Goal: Task Accomplishment & Management: Use online tool/utility

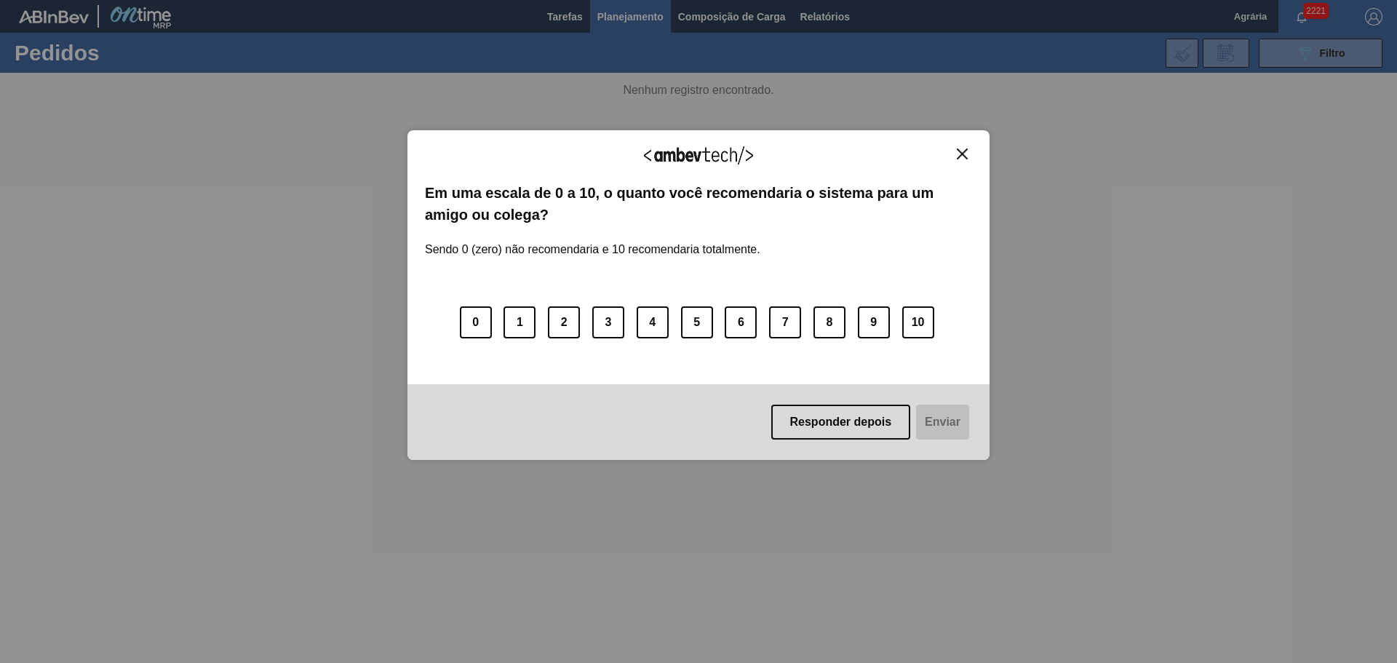
click at [956, 163] on div "Agradecemos seu feedback!" at bounding box center [698, 165] width 547 height 34
click at [959, 149] on img "Close" at bounding box center [962, 153] width 11 height 11
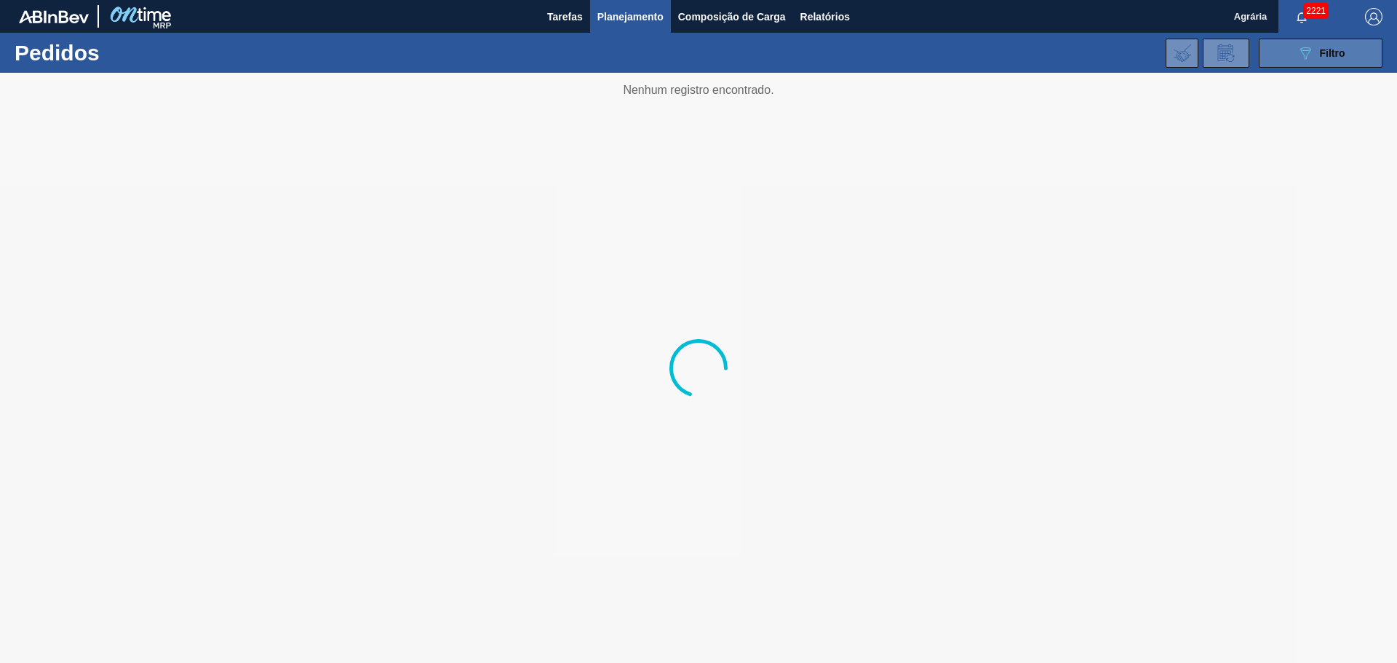
click at [1309, 57] on icon "089F7B8B-B2A5-4AFE-B5C0-19BA573D28AC" at bounding box center [1305, 52] width 17 height 17
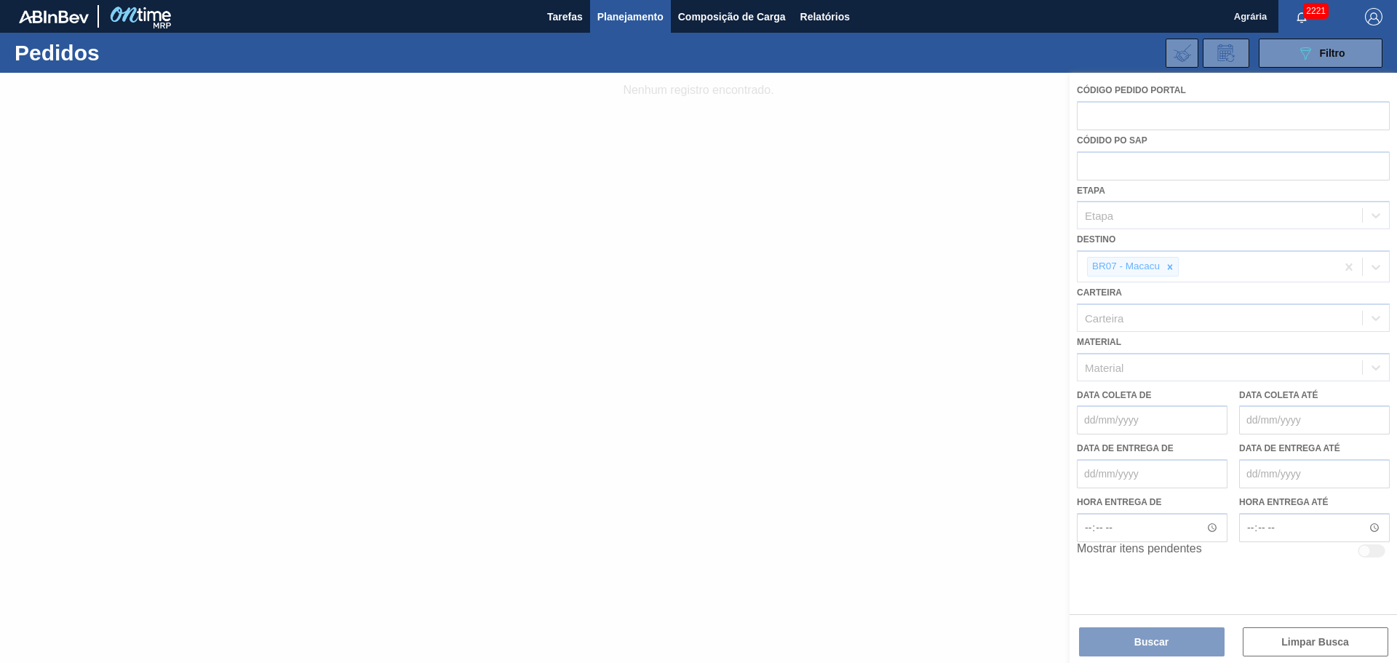
click at [1179, 269] on div at bounding box center [698, 368] width 1397 height 590
click at [1173, 268] on div at bounding box center [698, 368] width 1397 height 590
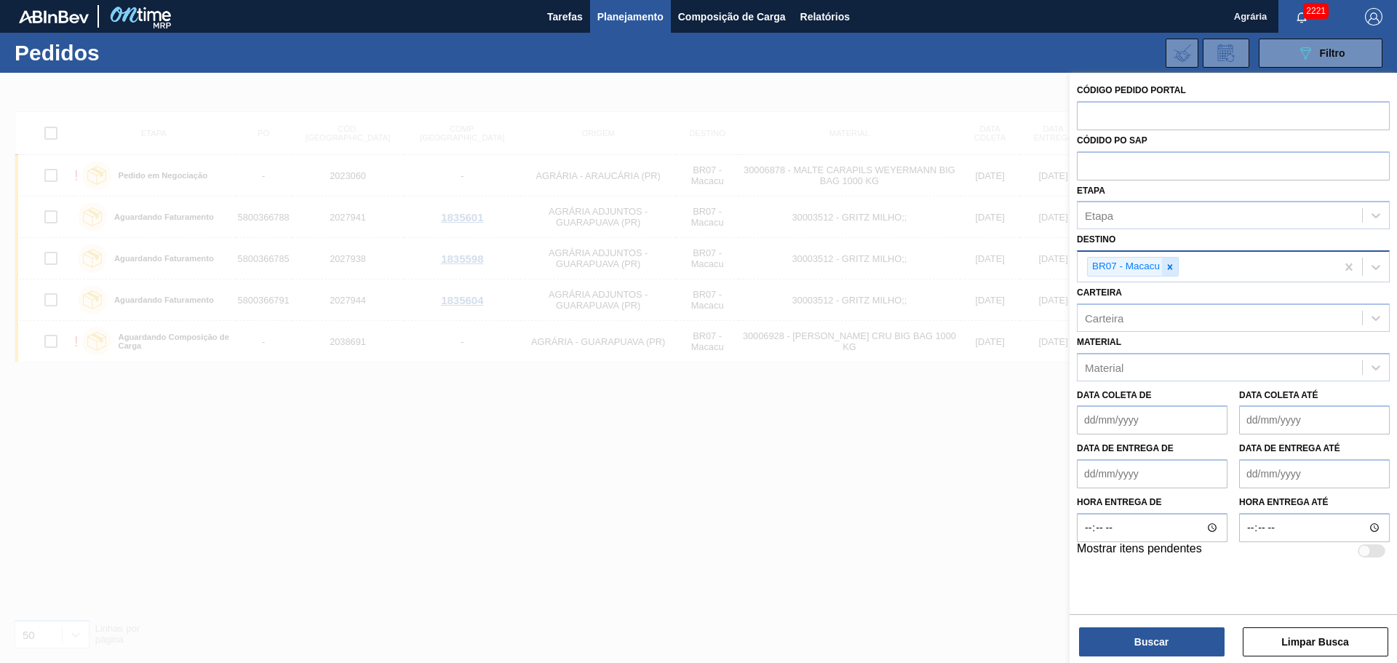
click at [1170, 269] on icon at bounding box center [1170, 266] width 5 height 5
type input "p"
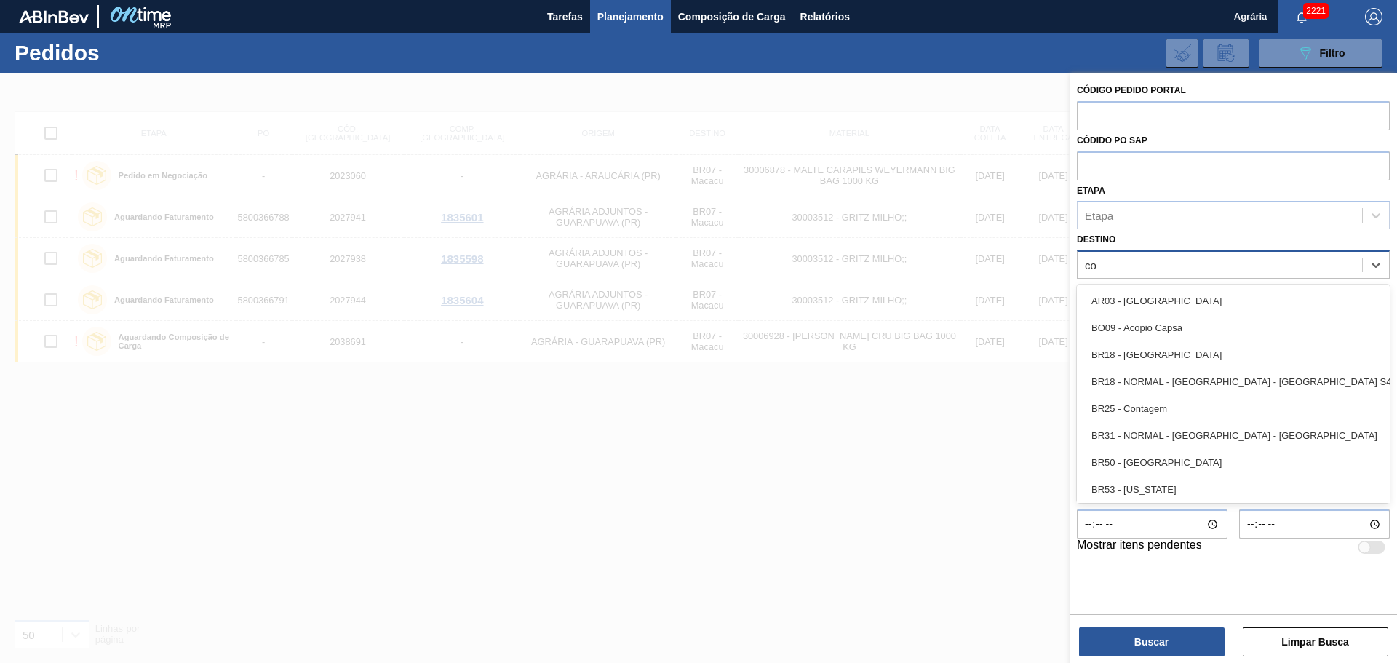
type input "c"
type input "boh"
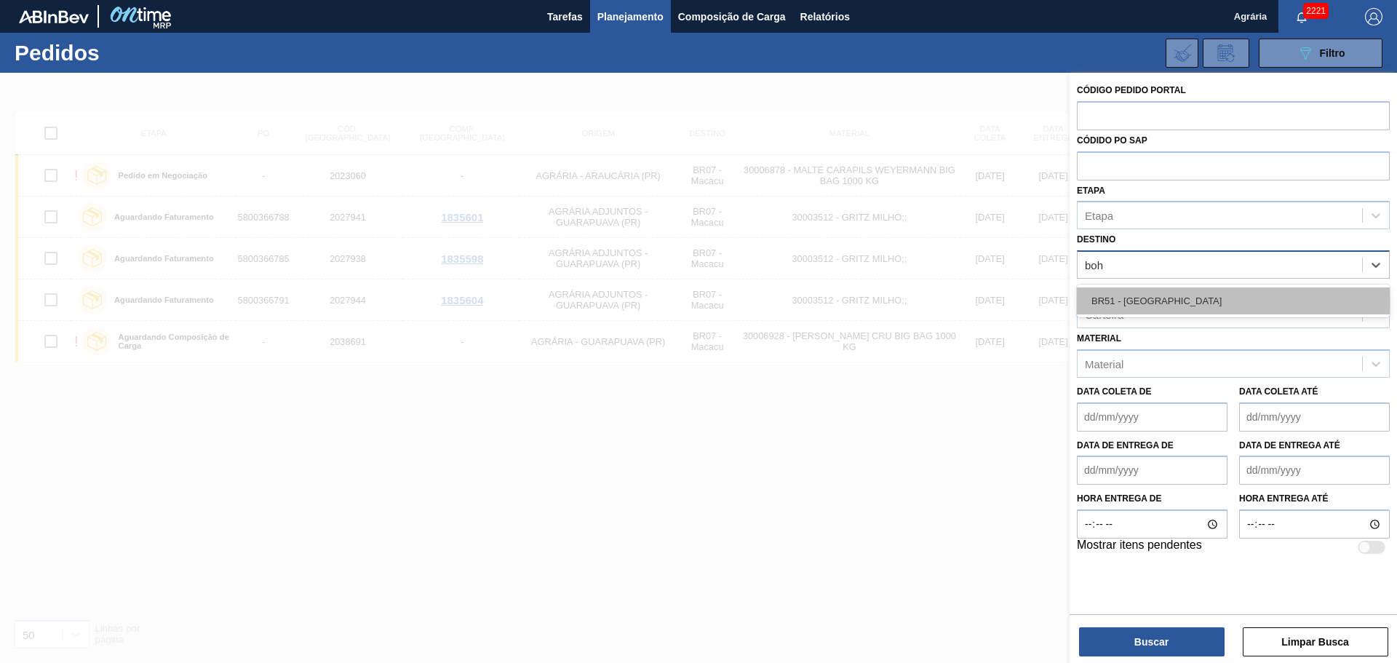
click at [1183, 298] on div "BR51 - [GEOGRAPHIC_DATA]" at bounding box center [1233, 301] width 313 height 27
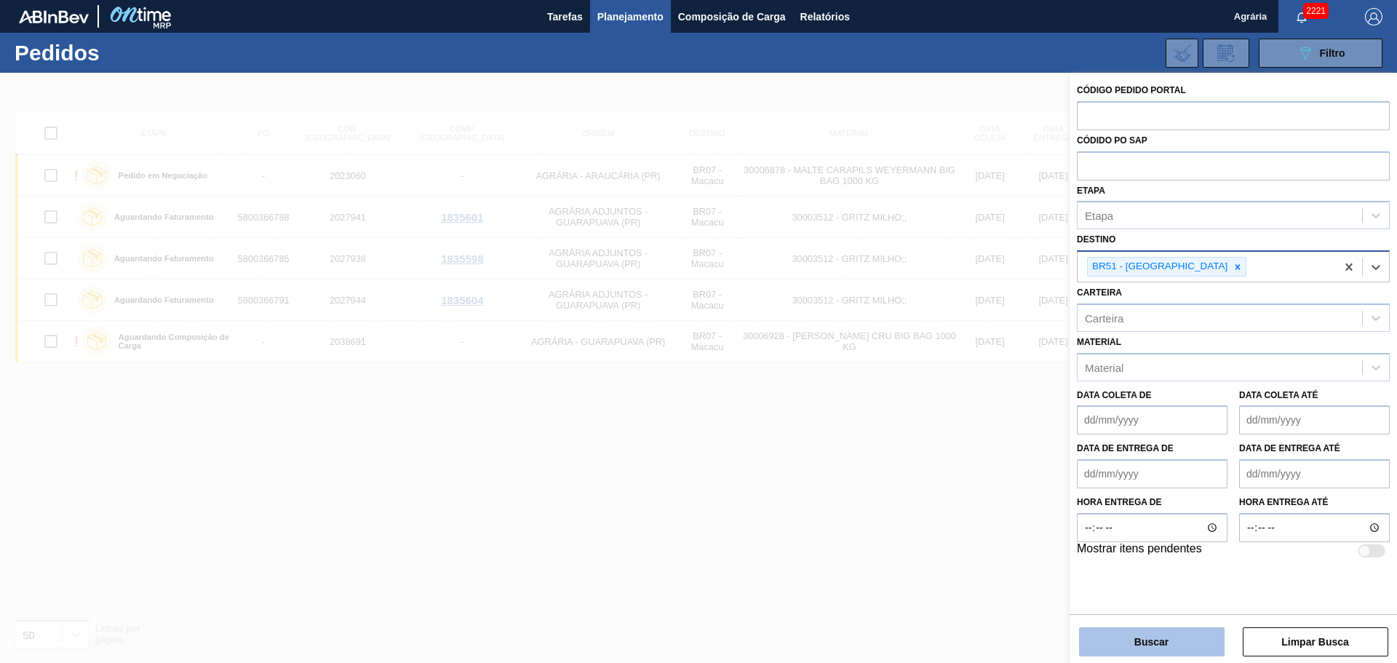
click at [1135, 641] on button "Buscar" at bounding box center [1152, 641] width 146 height 29
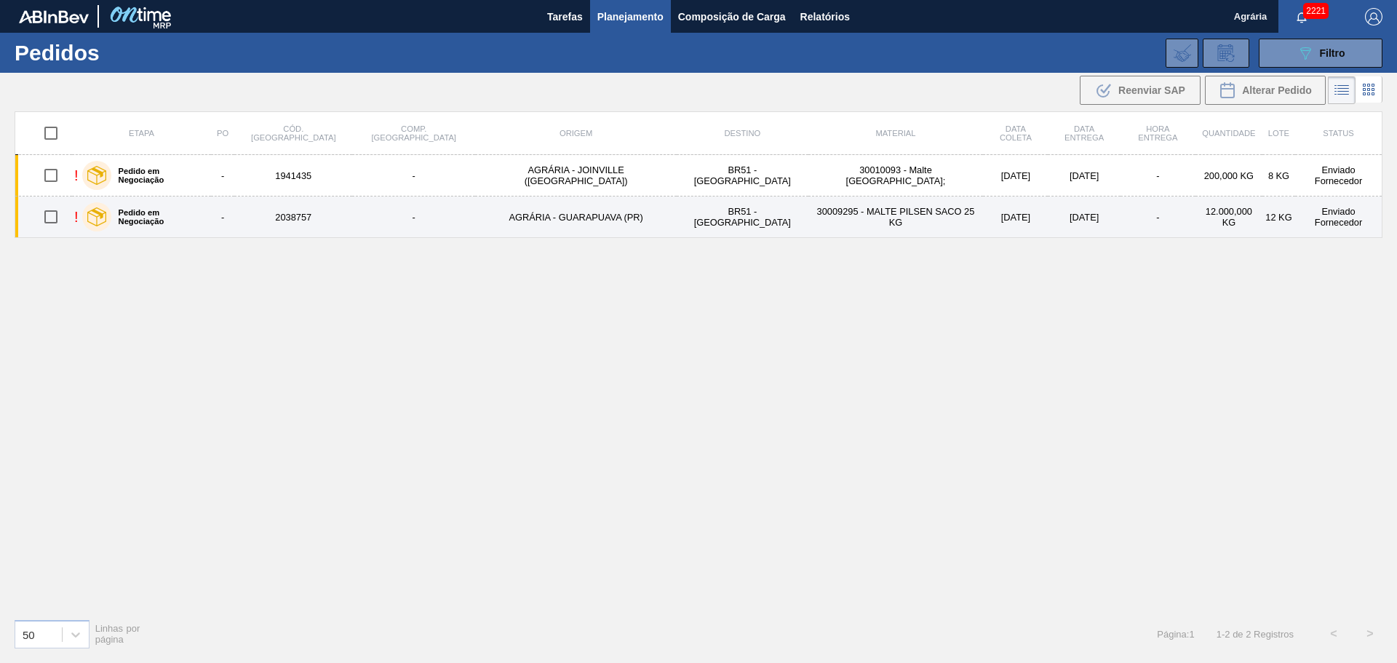
click at [546, 219] on td "AGRÁRIA - GUARAPUAVA (PR)" at bounding box center [576, 217] width 202 height 41
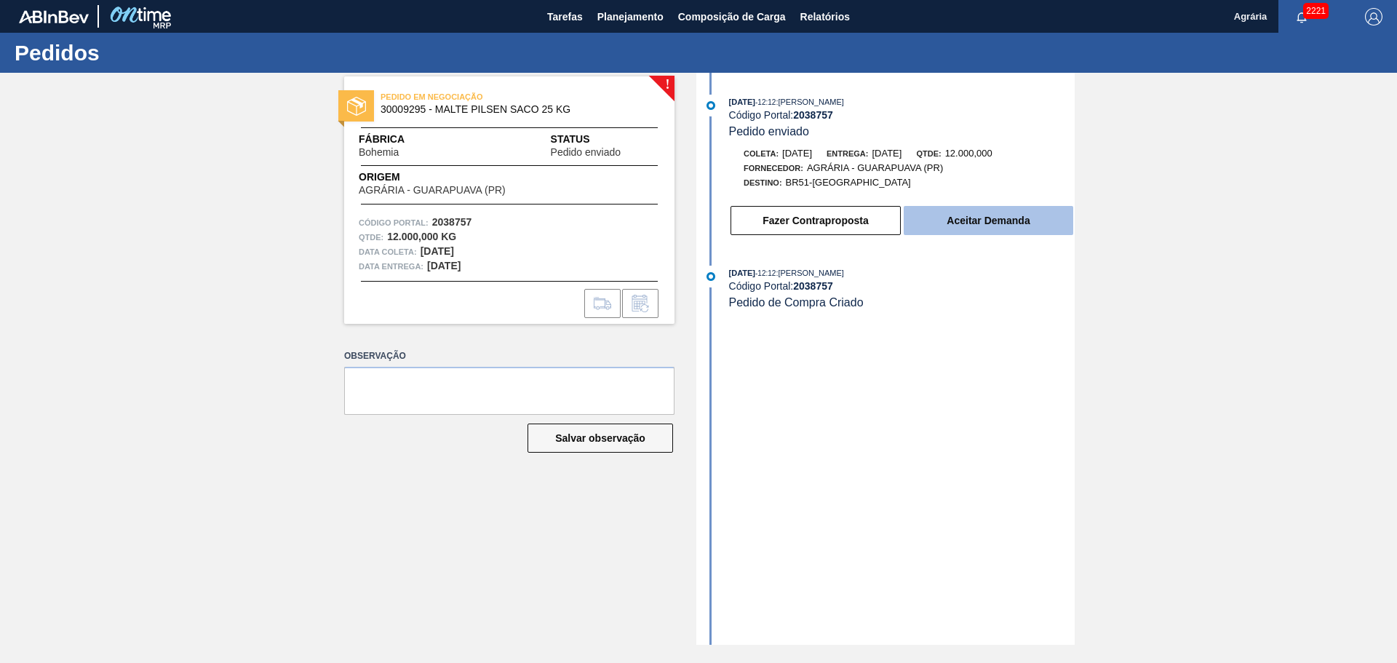
click at [972, 231] on button "Aceitar Demanda" at bounding box center [989, 220] width 170 height 29
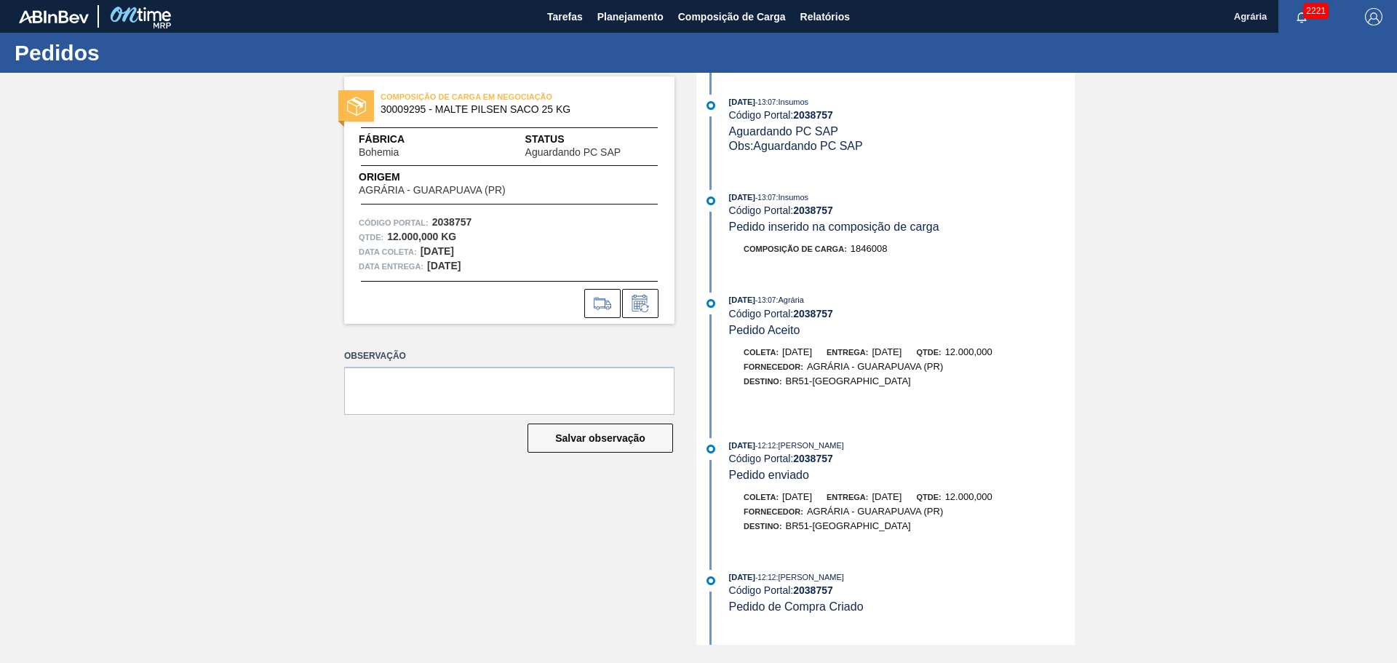
click at [883, 293] on div "[DATE] 13:07 : [GEOGRAPHIC_DATA]" at bounding box center [902, 300] width 346 height 15
click at [688, 20] on span "Composição de Carga" at bounding box center [732, 16] width 108 height 17
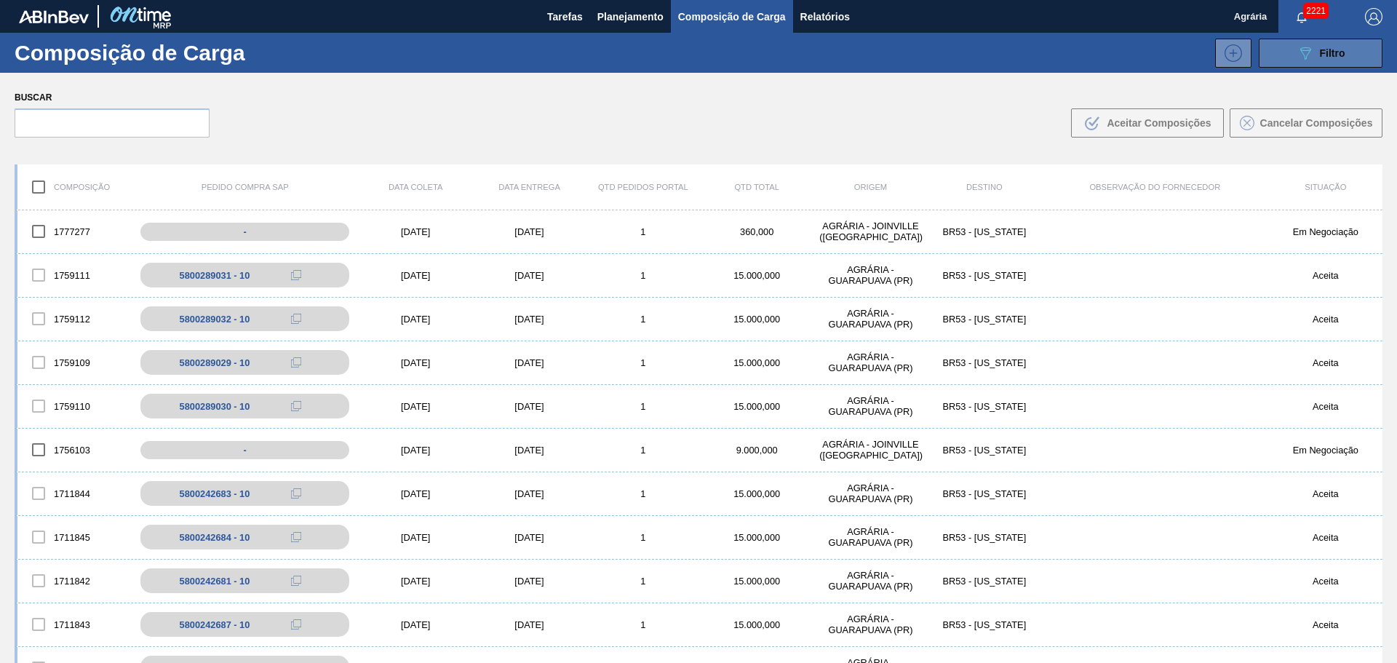
click at [1290, 61] on button "089F7B8B-B2A5-4AFE-B5C0-19BA573D28AC Filtro" at bounding box center [1321, 53] width 124 height 29
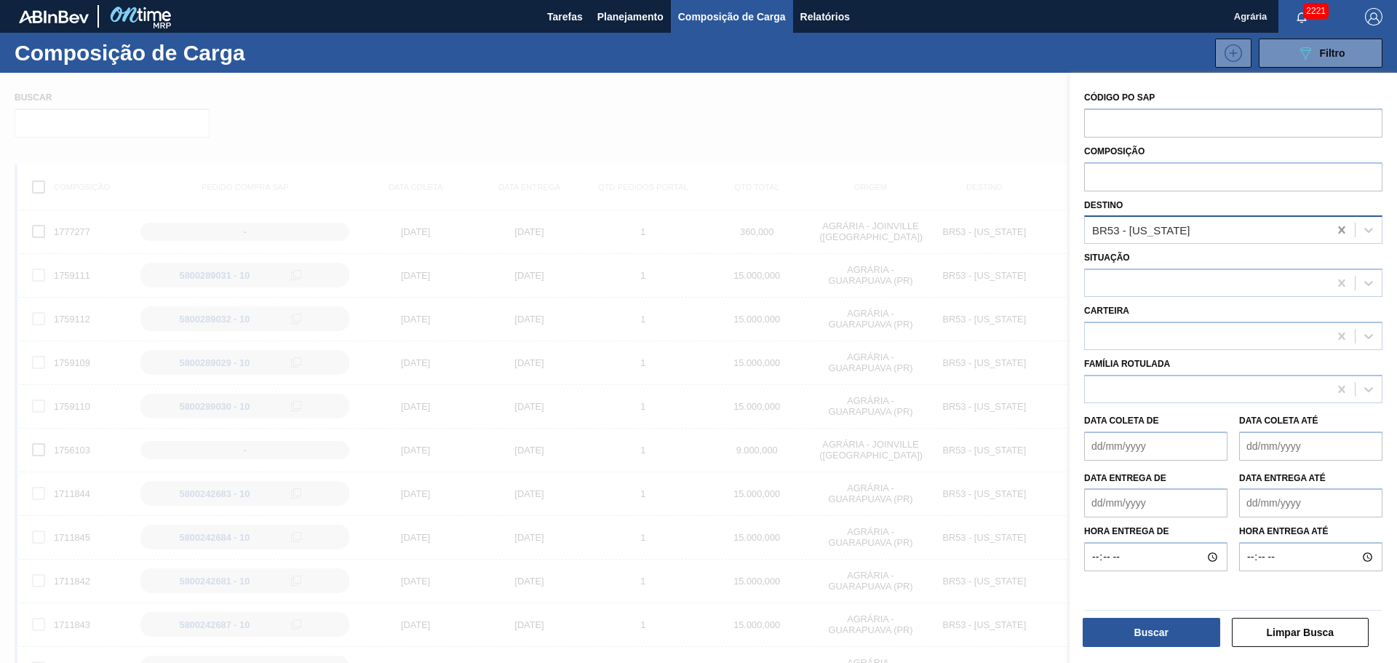
click at [1335, 229] on icon at bounding box center [1342, 230] width 15 height 15
type input "bohemia"
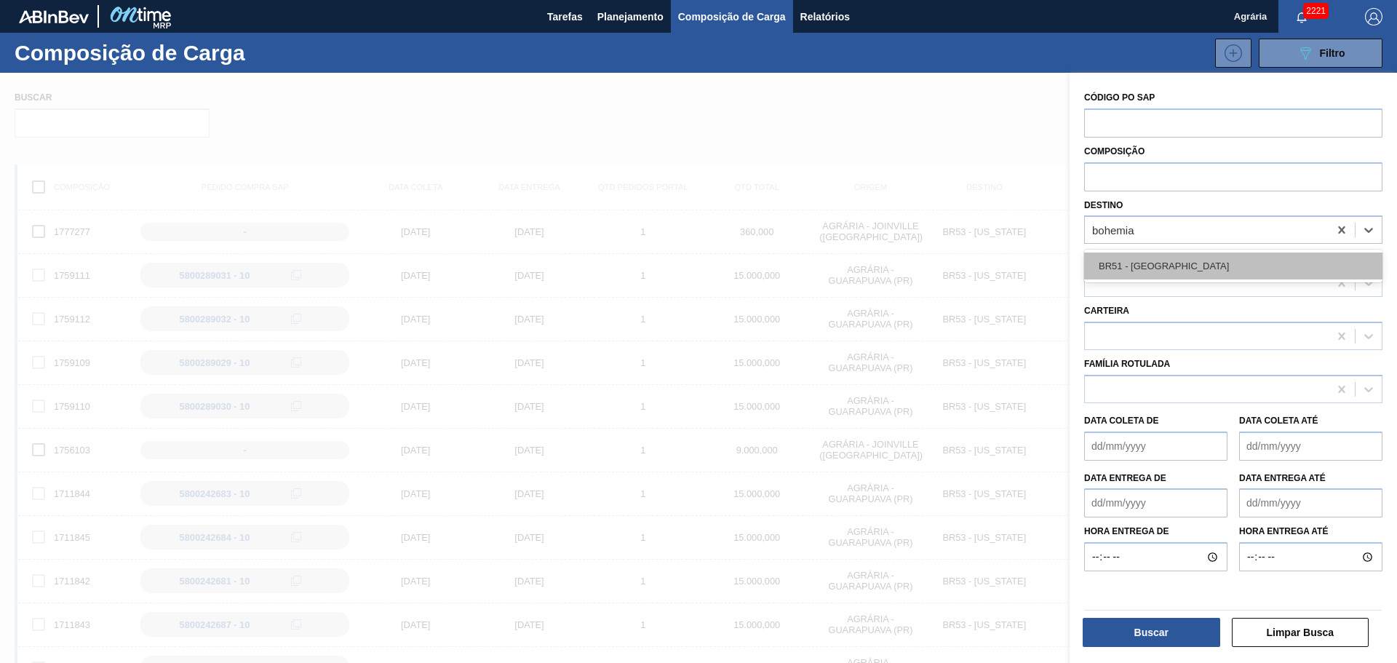
click at [1159, 260] on div "BR51 - [GEOGRAPHIC_DATA]" at bounding box center [1234, 266] width 298 height 27
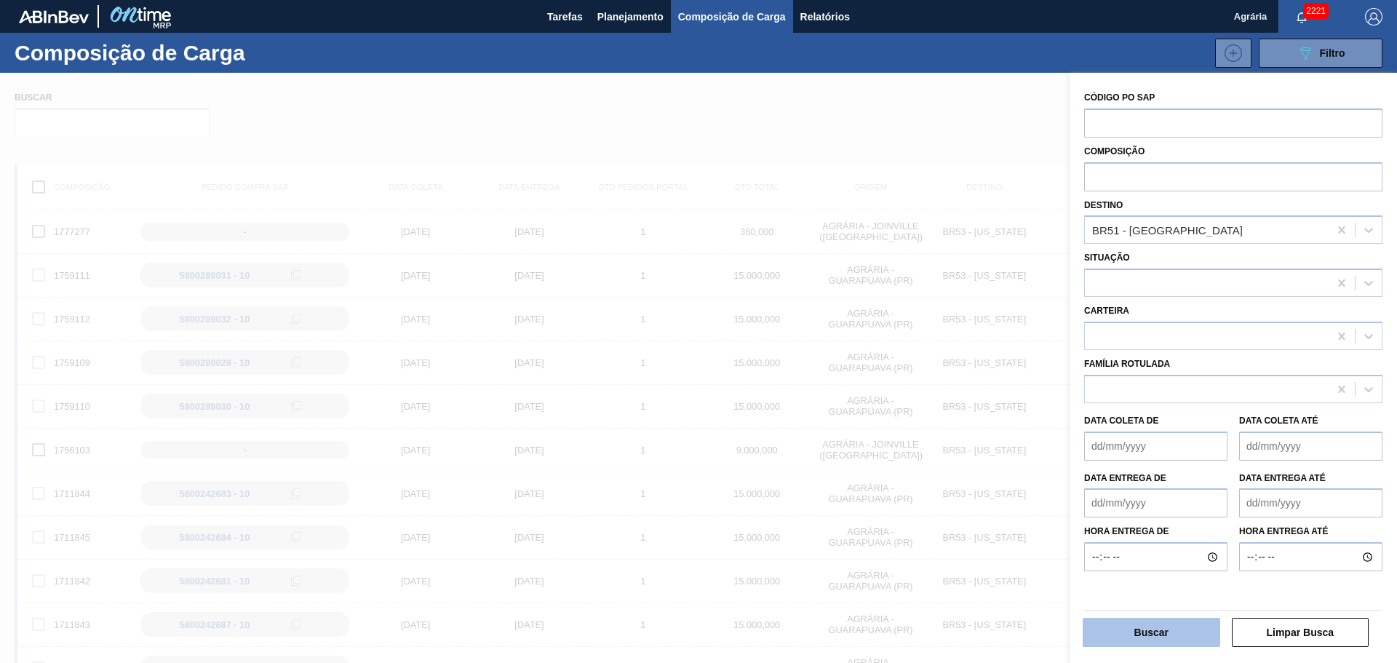
click at [1148, 624] on button "Buscar" at bounding box center [1152, 632] width 138 height 29
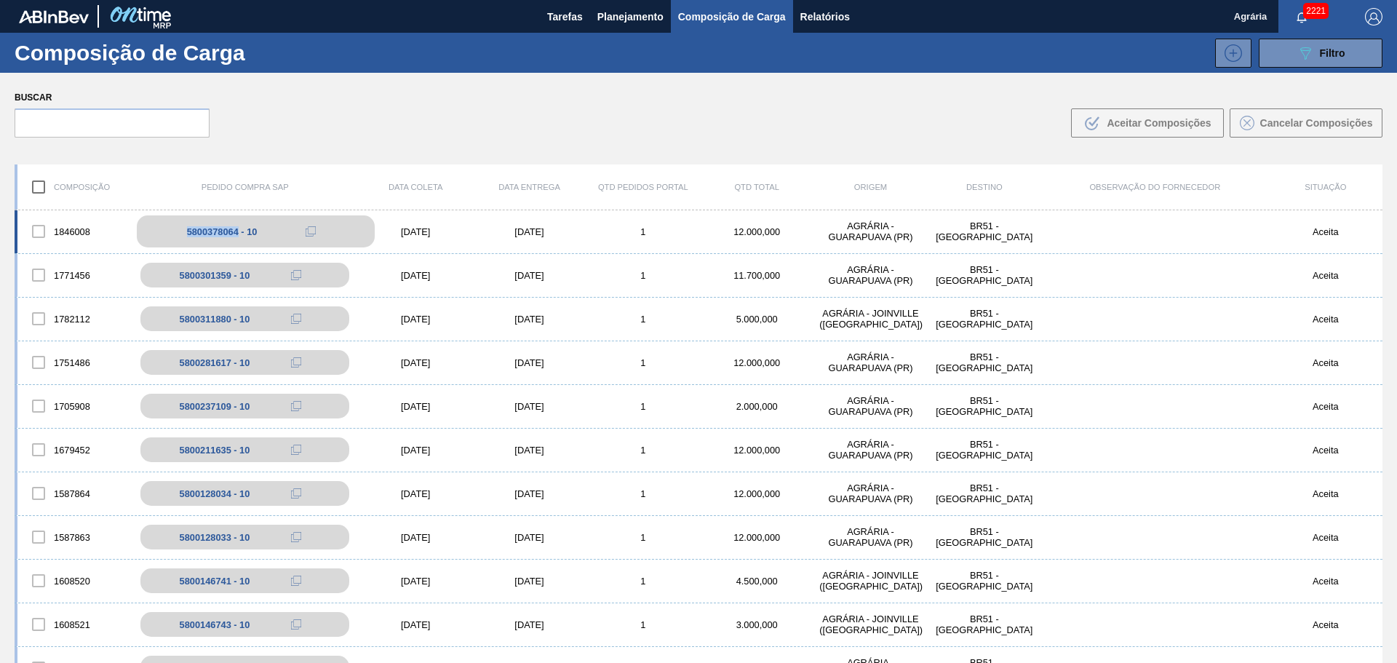
drag, startPoint x: 167, startPoint y: 224, endPoint x: 237, endPoint y: 229, distance: 70.7
click at [237, 229] on div "5800378064 - 10" at bounding box center [256, 231] width 238 height 32
copy div "5800378064"
click at [641, 12] on span "Planejamento" at bounding box center [631, 16] width 66 height 17
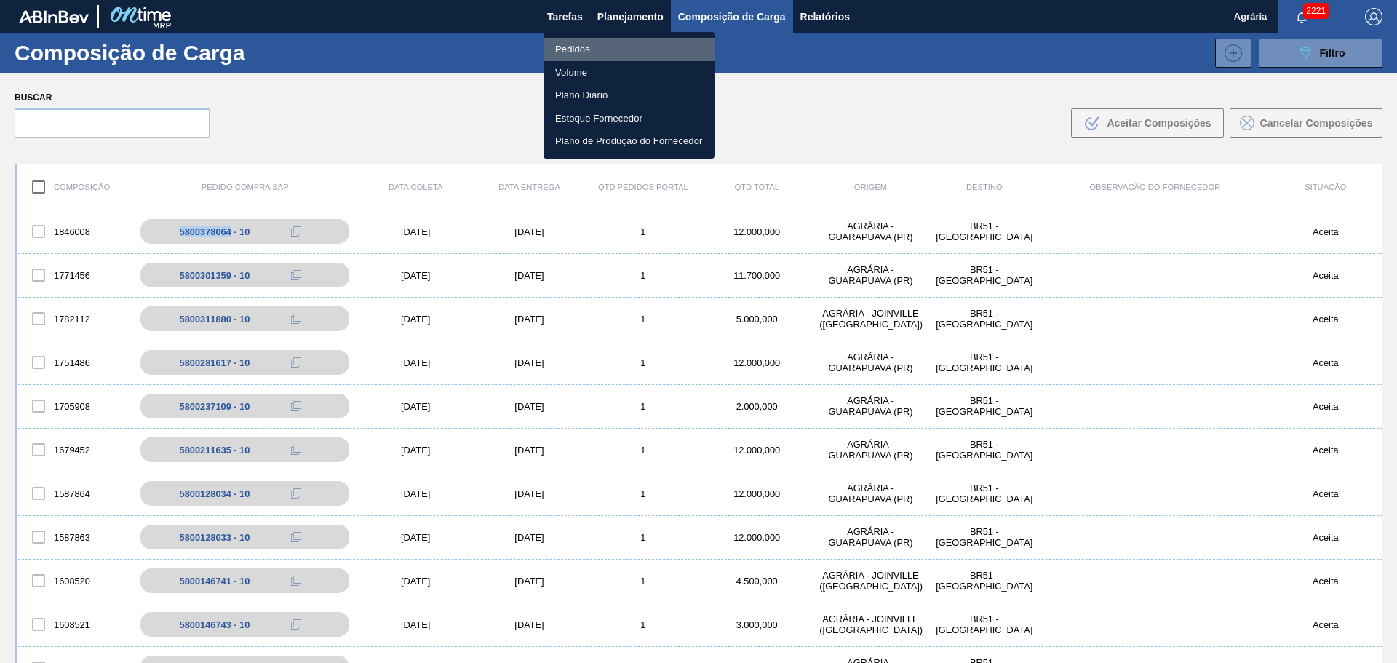
click at [654, 49] on li "Pedidos" at bounding box center [629, 49] width 171 height 23
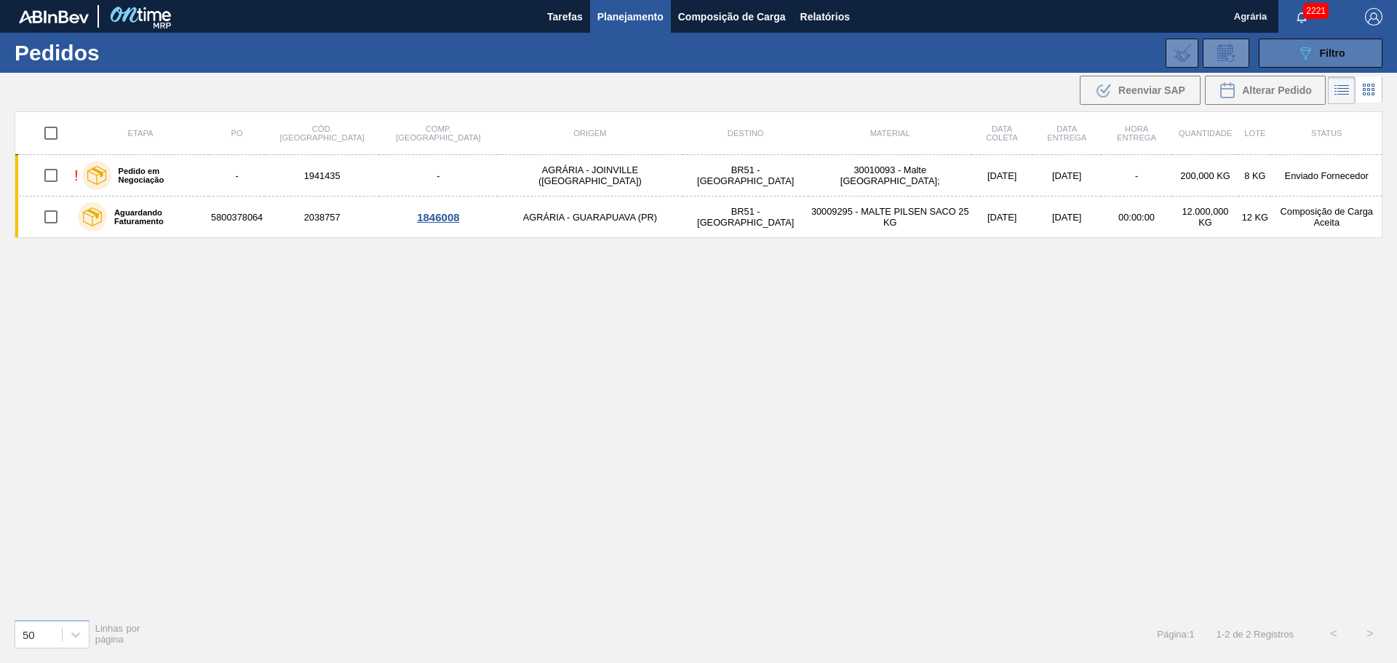
click at [1304, 61] on icon "089F7B8B-B2A5-4AFE-B5C0-19BA573D28AC" at bounding box center [1305, 52] width 17 height 17
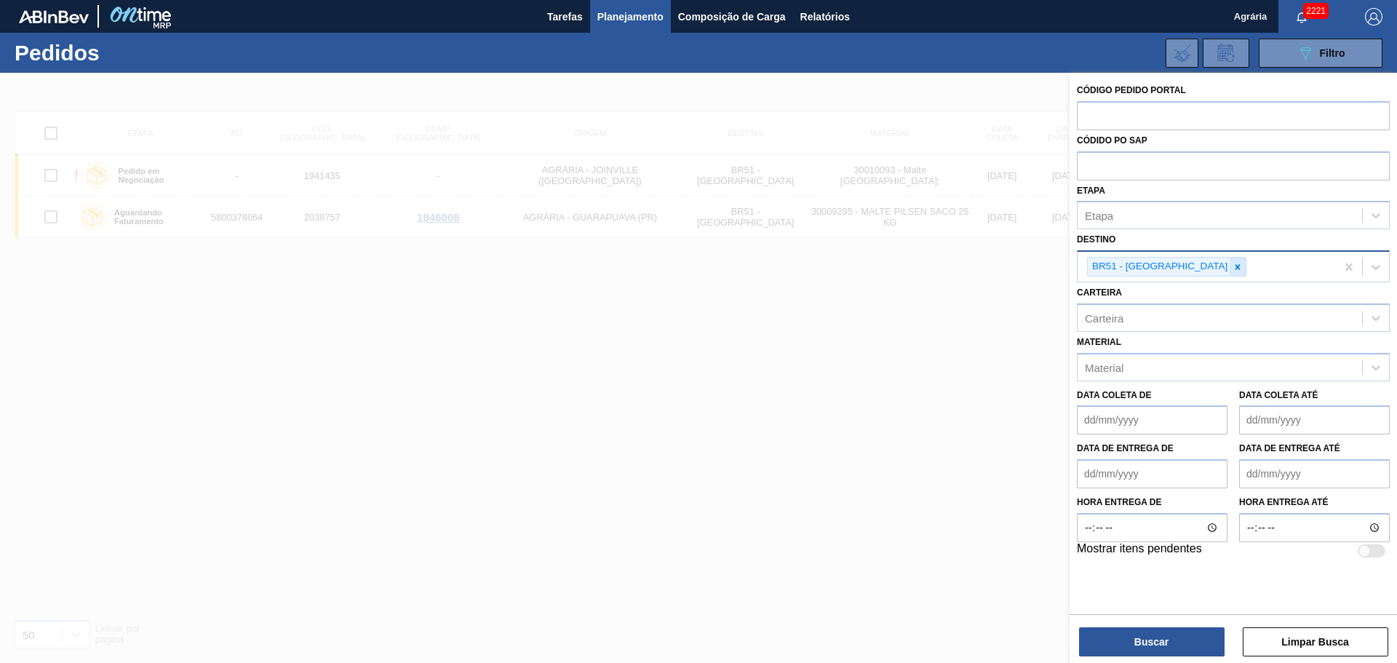
click at [1233, 264] on icon at bounding box center [1238, 267] width 10 height 10
type input "COLORA"
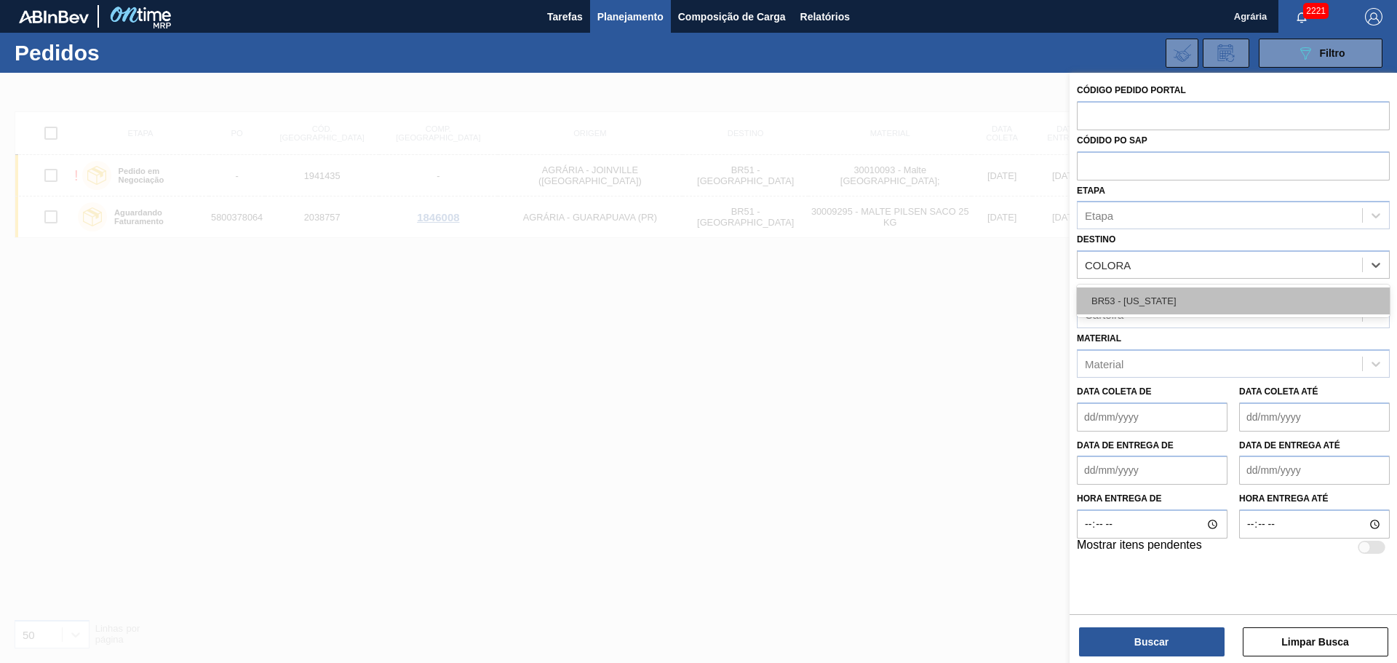
click at [1168, 301] on div "BR53 - [US_STATE]" at bounding box center [1233, 301] width 313 height 27
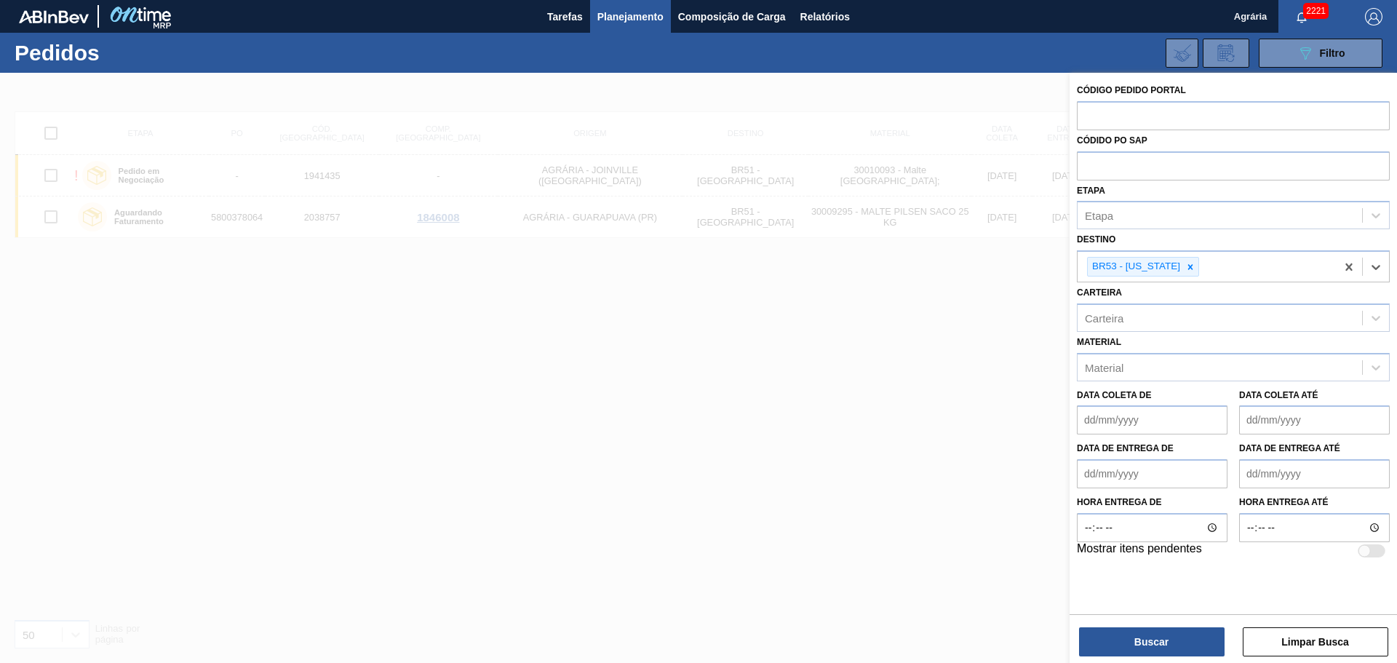
click at [1164, 625] on div "Buscar Limpar Busca" at bounding box center [1234, 634] width 328 height 41
click at [1156, 635] on button "Buscar" at bounding box center [1152, 641] width 146 height 29
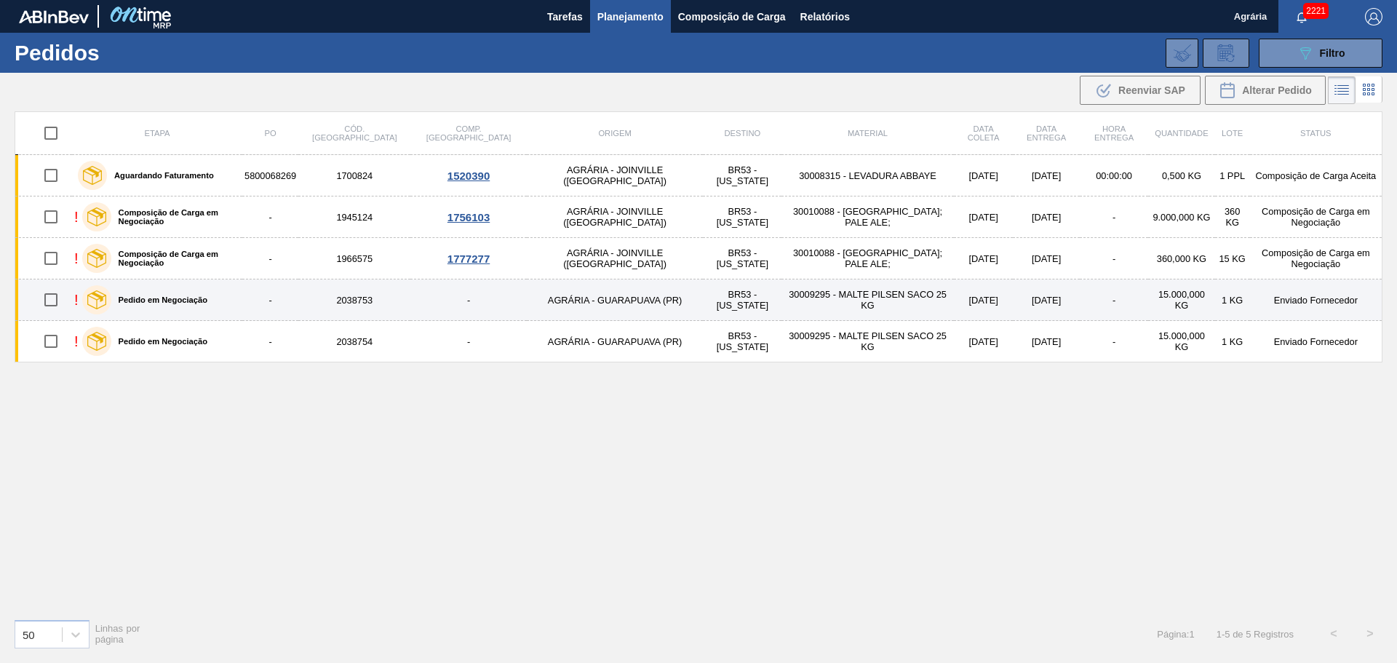
click at [869, 299] on td "30009295 - MALTE PILSEN SACO 25 KG" at bounding box center [868, 299] width 173 height 41
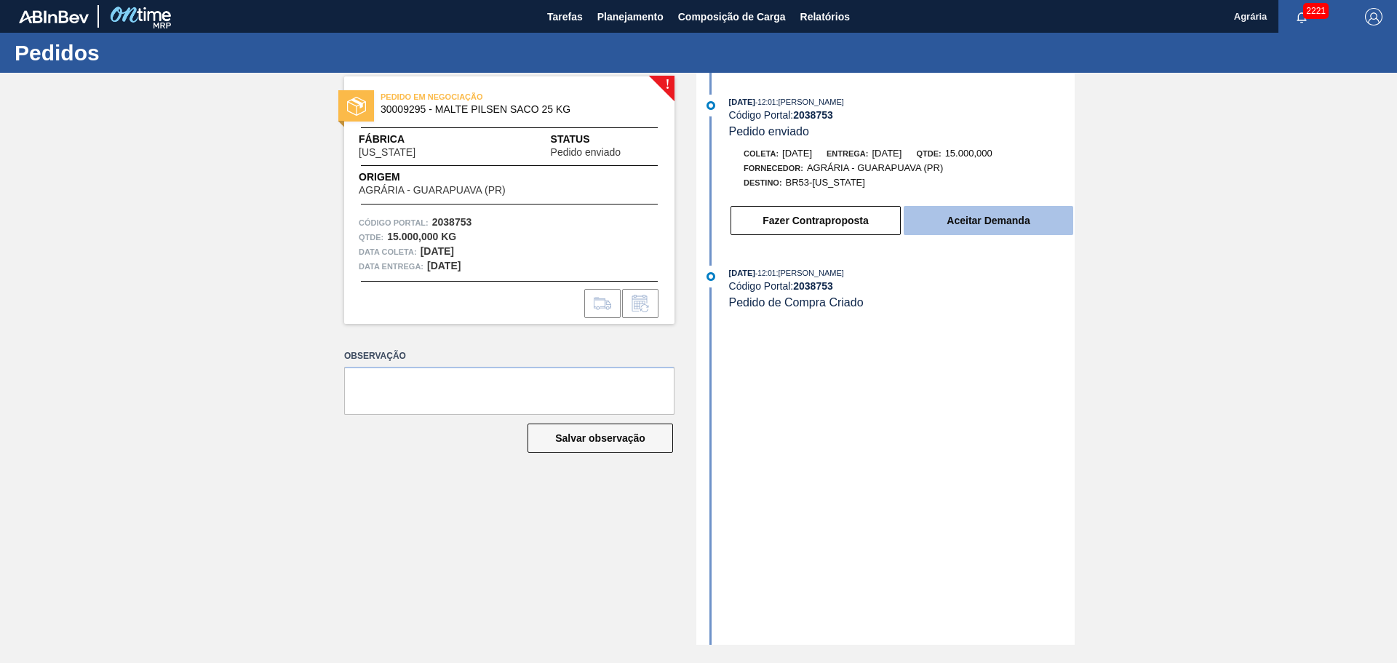
click at [959, 218] on button "Aceitar Demanda" at bounding box center [989, 220] width 170 height 29
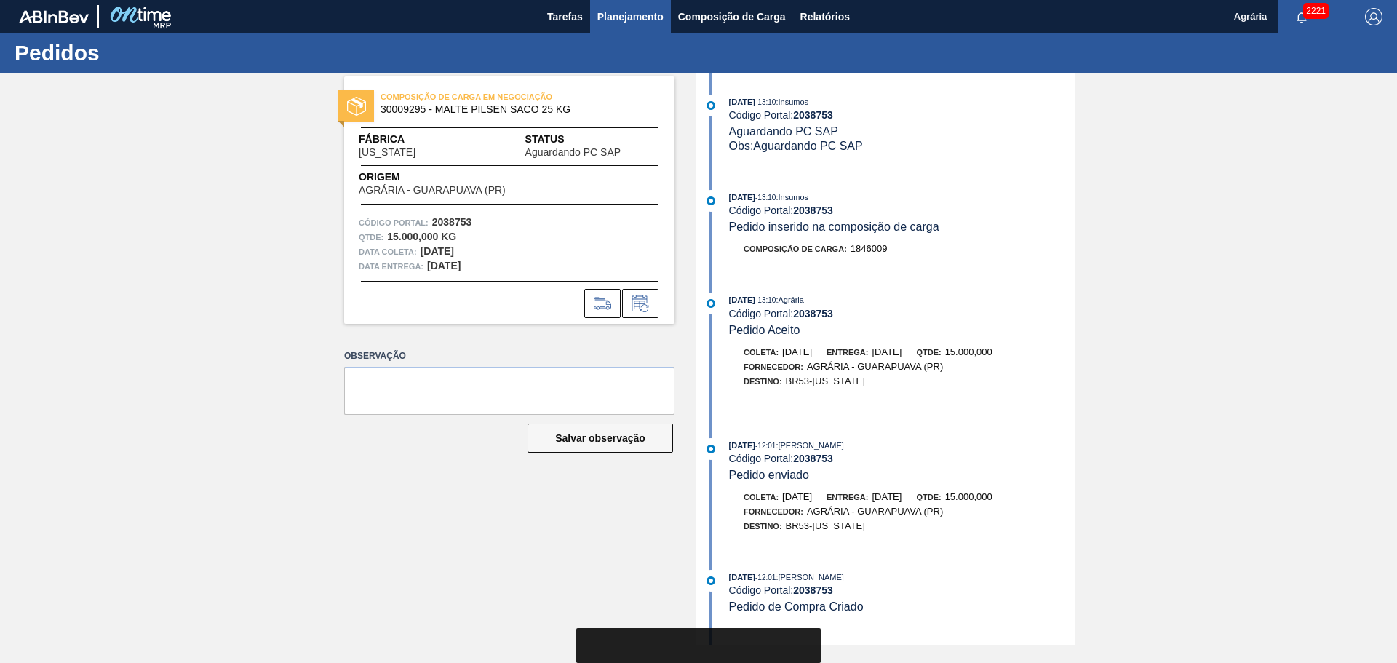
click at [611, 15] on span "Planejamento" at bounding box center [631, 16] width 66 height 17
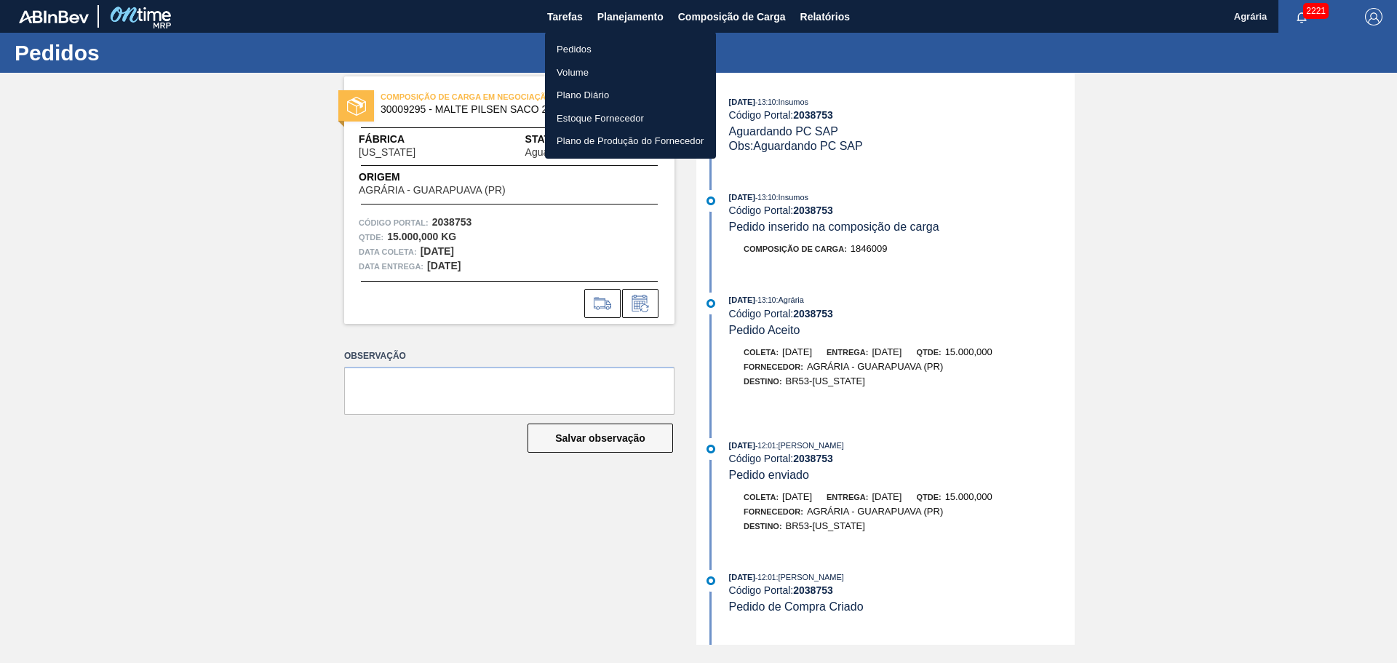
click at [613, 45] on li "Pedidos" at bounding box center [630, 49] width 171 height 23
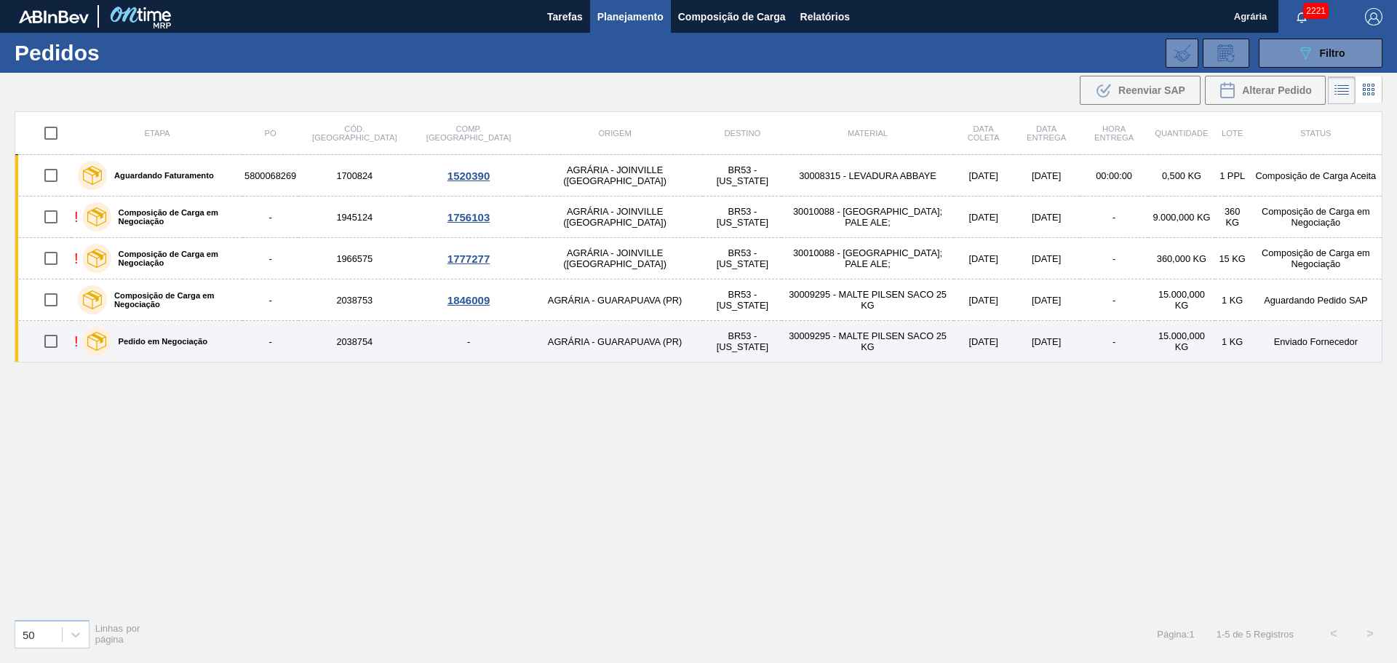
click at [782, 352] on td "30009295 - MALTE PILSEN SACO 25 KG" at bounding box center [868, 341] width 173 height 41
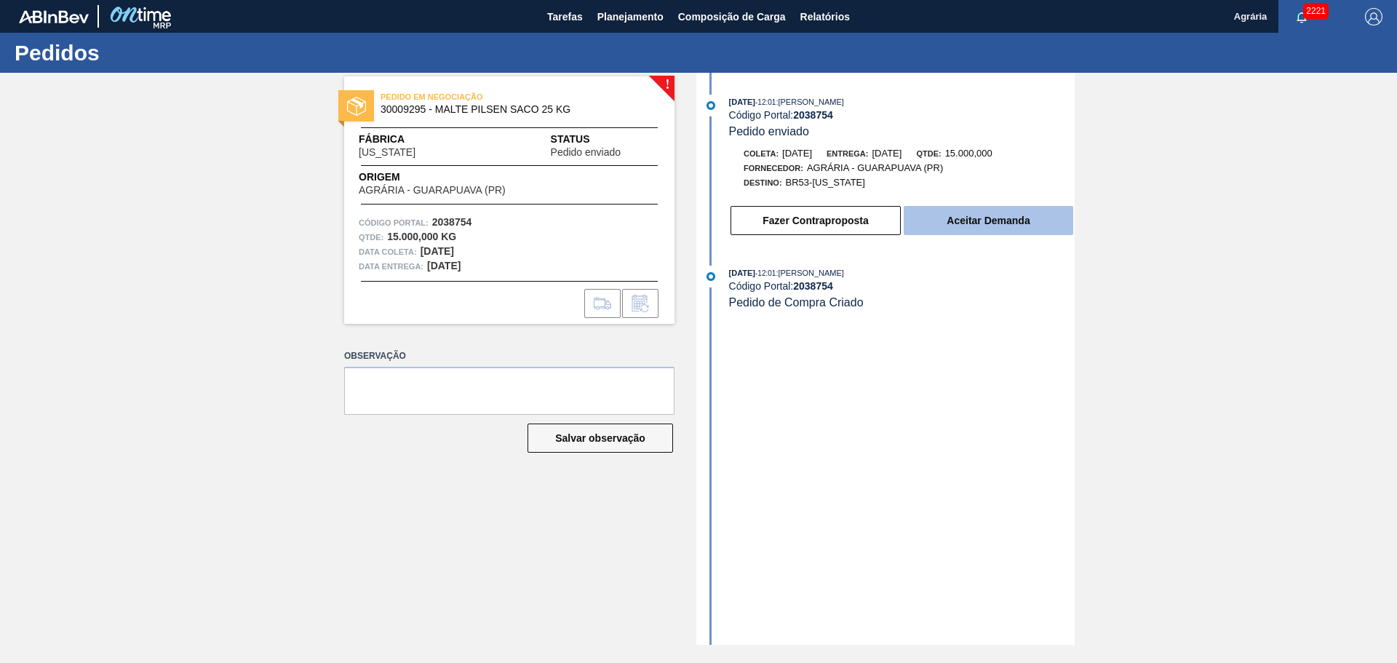
click at [954, 224] on button "Aceitar Demanda" at bounding box center [989, 220] width 170 height 29
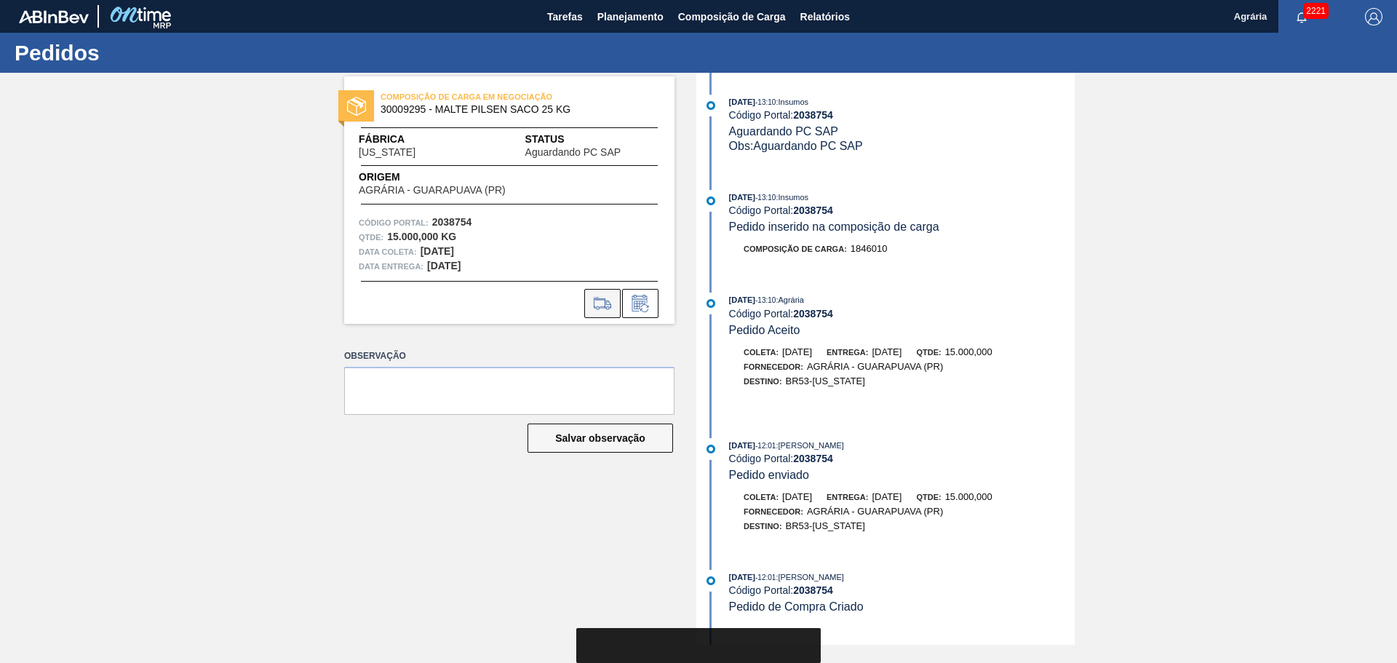
click at [612, 300] on icon at bounding box center [602, 303] width 23 height 17
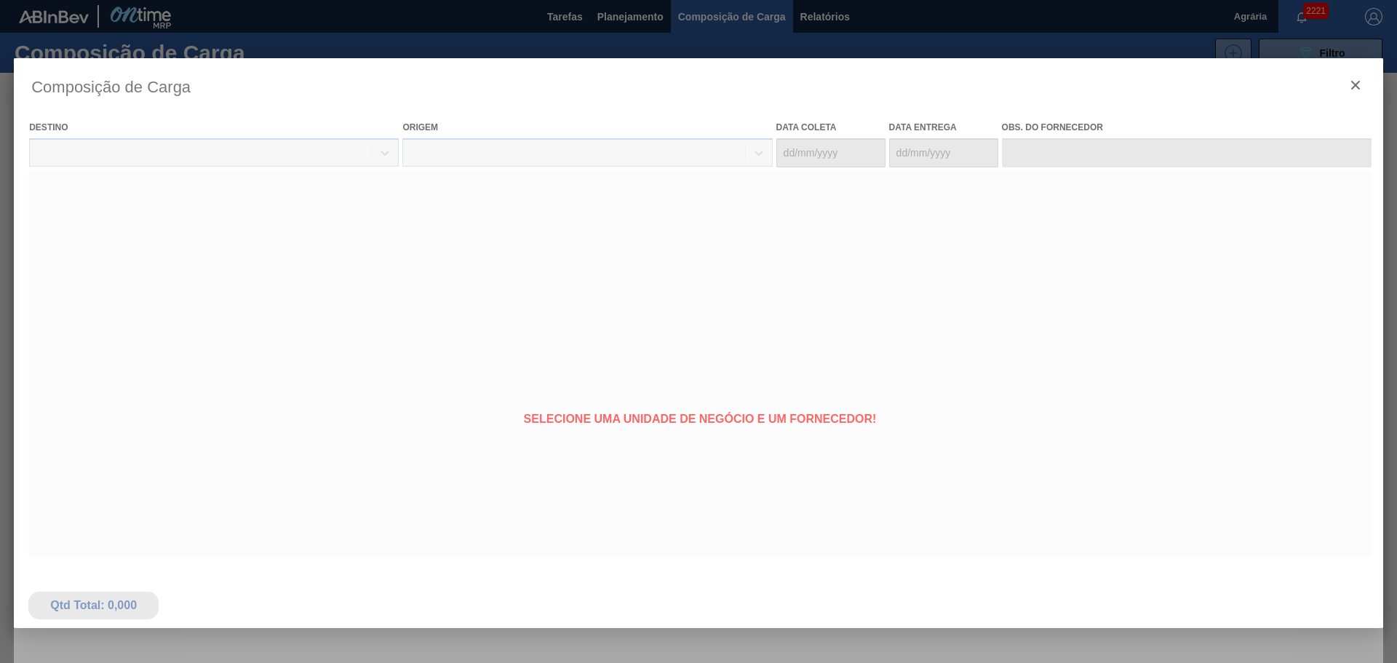
click at [1354, 82] on div at bounding box center [699, 385] width 1370 height 655
type coleta "[DATE]"
type entrega "[DATE]"
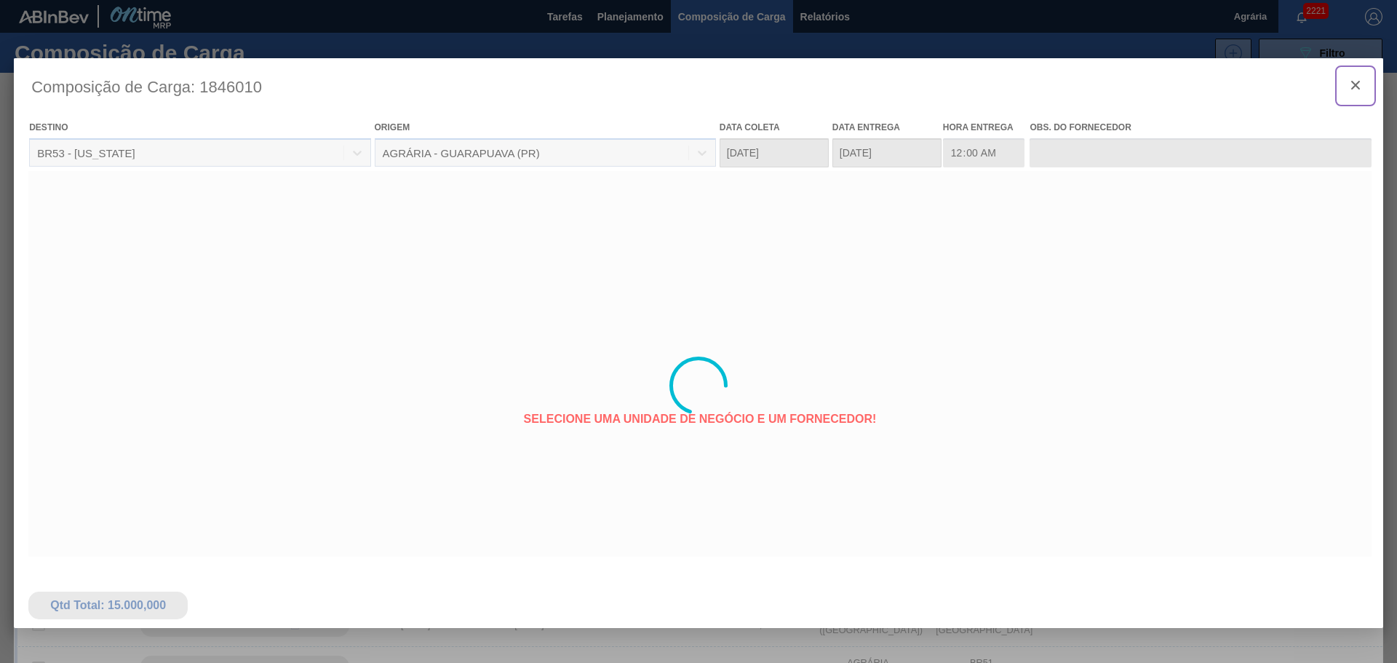
click at [1352, 86] on icon "botão de ícone" at bounding box center [1355, 84] width 17 height 17
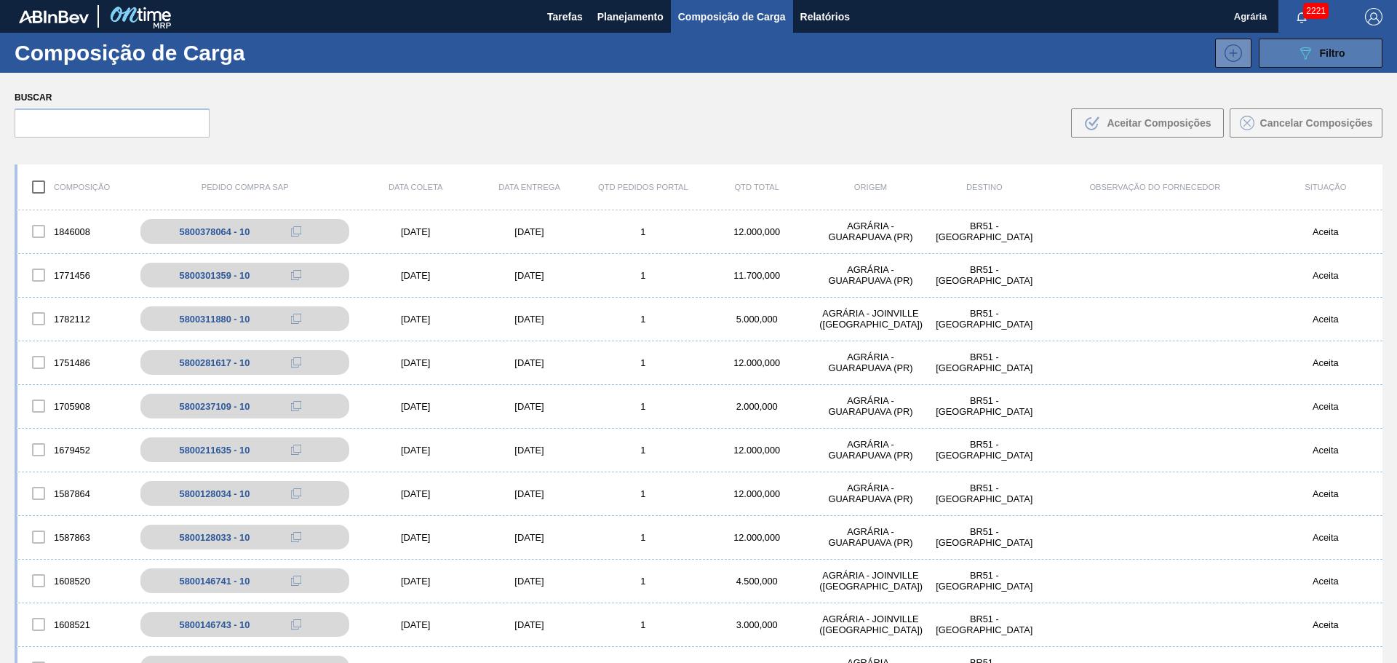
click at [1274, 60] on button "089F7B8B-B2A5-4AFE-B5C0-19BA573D28AC Filtro" at bounding box center [1321, 53] width 124 height 29
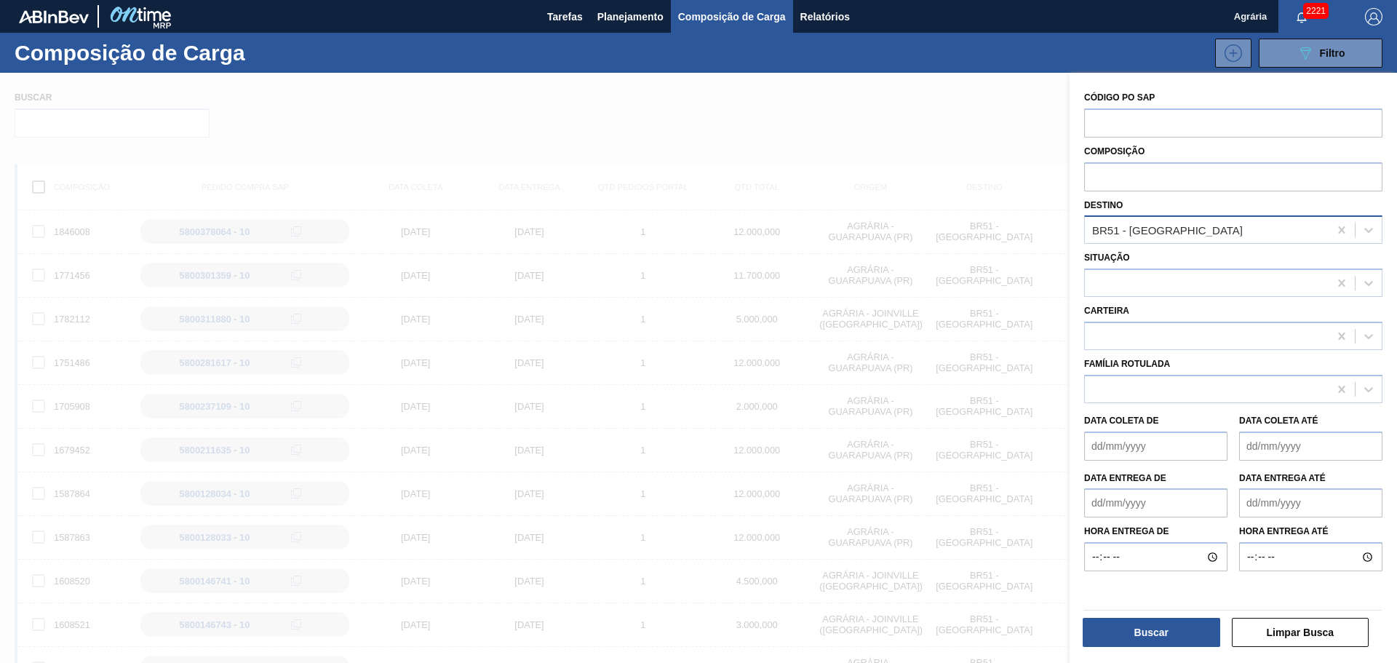
click at [1178, 231] on div "BR51 - [GEOGRAPHIC_DATA]" at bounding box center [1207, 230] width 244 height 21
type input "COLO"
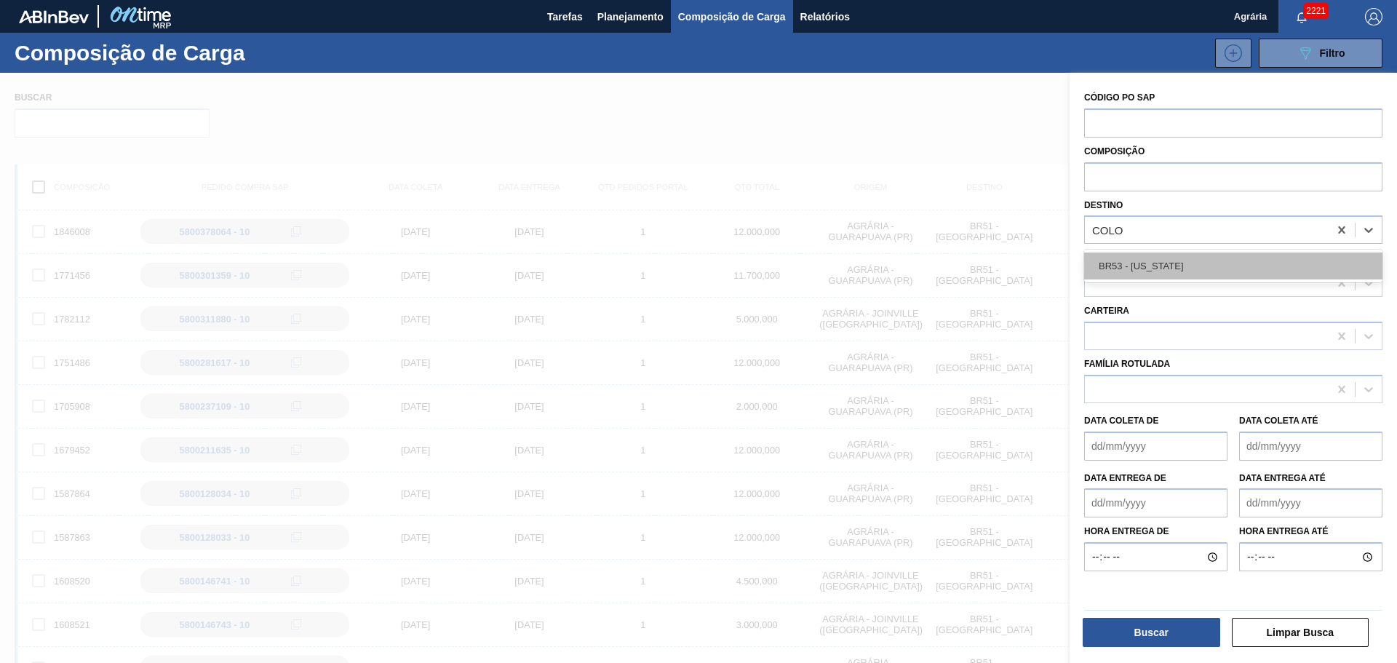
click at [1175, 255] on div "BR53 - [US_STATE]" at bounding box center [1234, 266] width 298 height 27
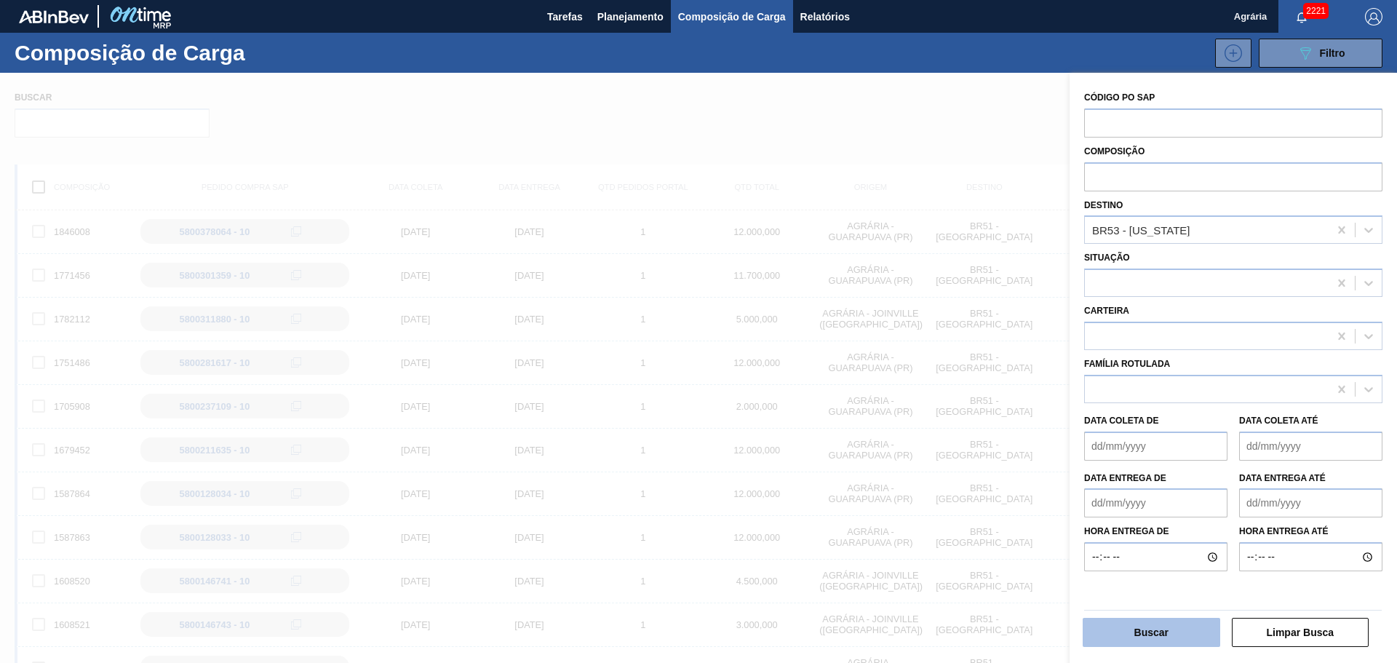
click at [1189, 630] on button "Buscar" at bounding box center [1152, 632] width 138 height 29
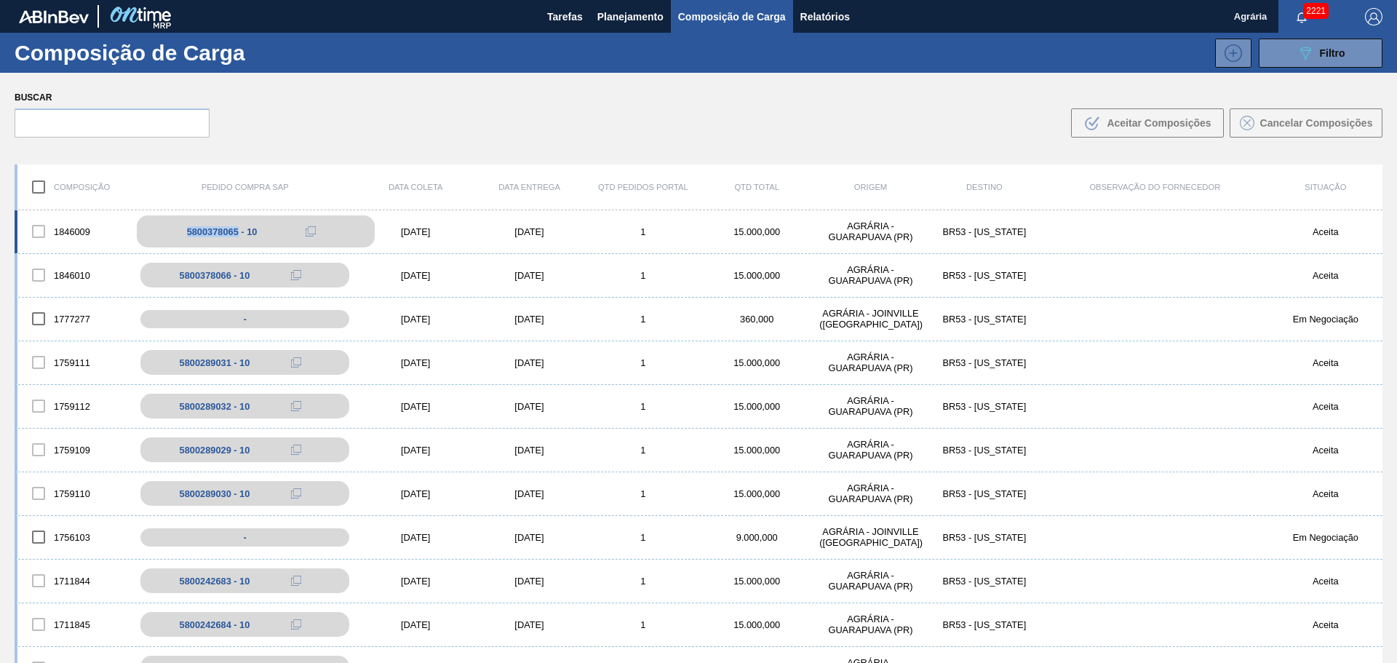
drag, startPoint x: 176, startPoint y: 237, endPoint x: 237, endPoint y: 239, distance: 61.2
click at [237, 239] on div "5800378065 - 10" at bounding box center [256, 231] width 238 height 32
copy div "5800378065"
drag, startPoint x: 176, startPoint y: 275, endPoint x: 237, endPoint y: 279, distance: 60.5
click at [237, 279] on div "5800378066 - 10" at bounding box center [256, 275] width 238 height 32
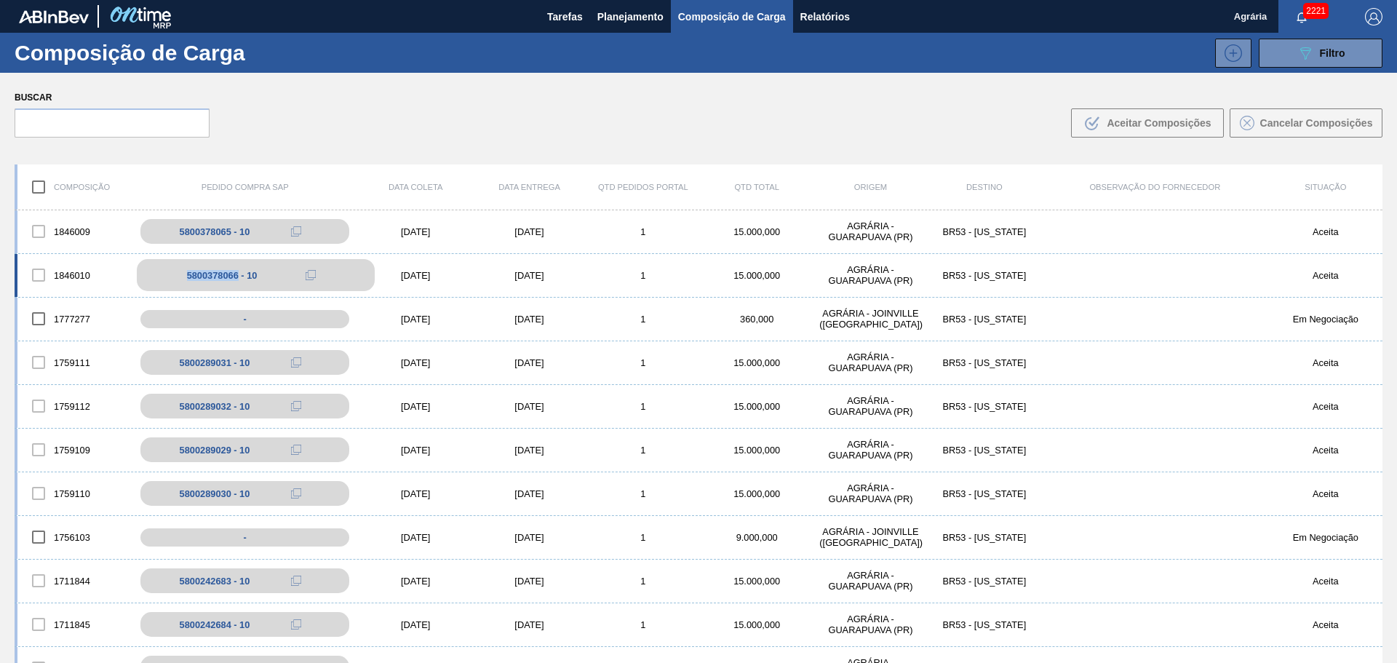
copy div "5800378066"
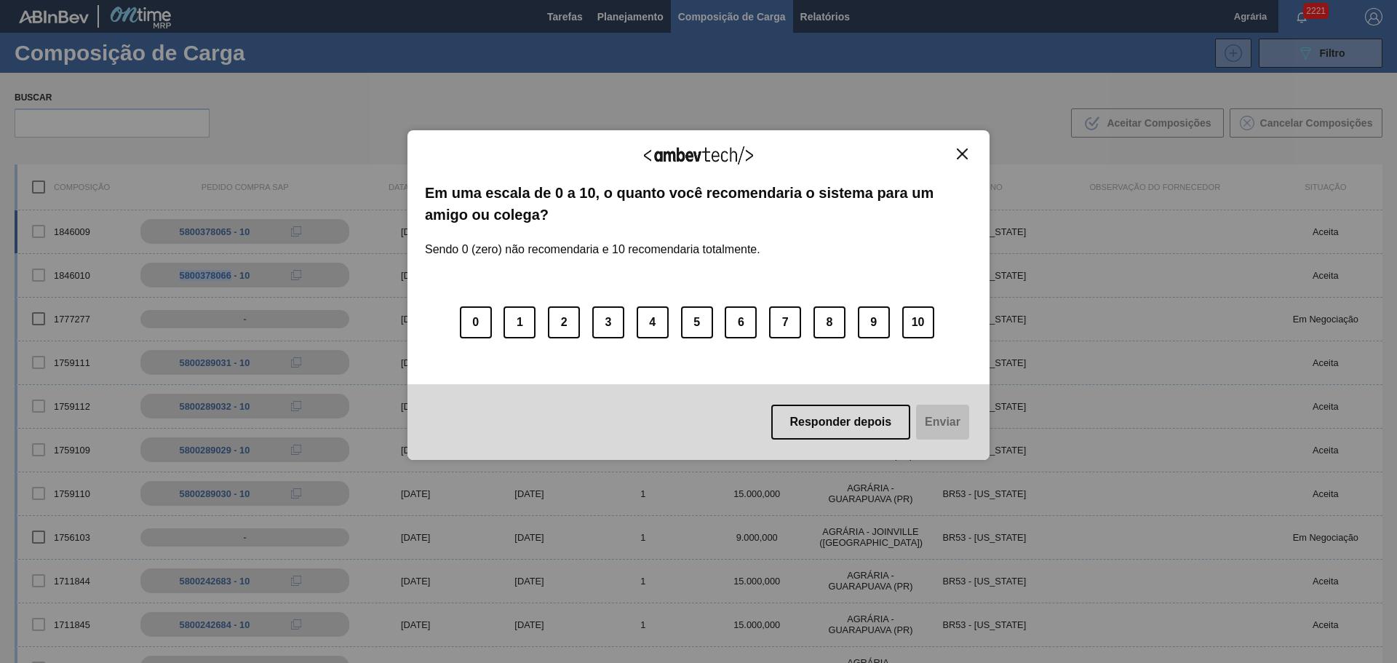
drag, startPoint x: 967, startPoint y: 156, endPoint x: 1058, endPoint y: 238, distance: 122.6
click at [967, 156] on img "Close" at bounding box center [962, 153] width 11 height 11
